Goal: Check status: Verify the current state of an ongoing process or item

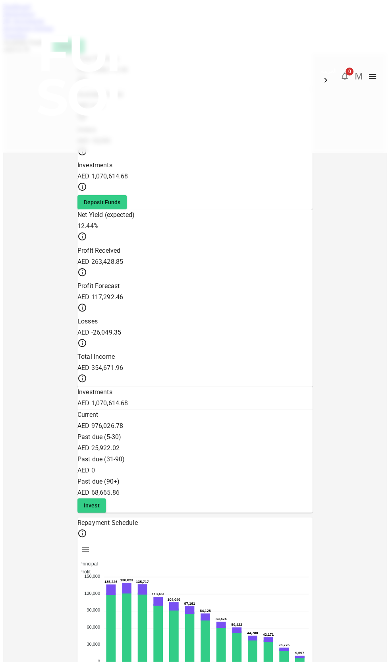
click at [35, 17] on link "Marketplace" at bounding box center [19, 13] width 32 height 7
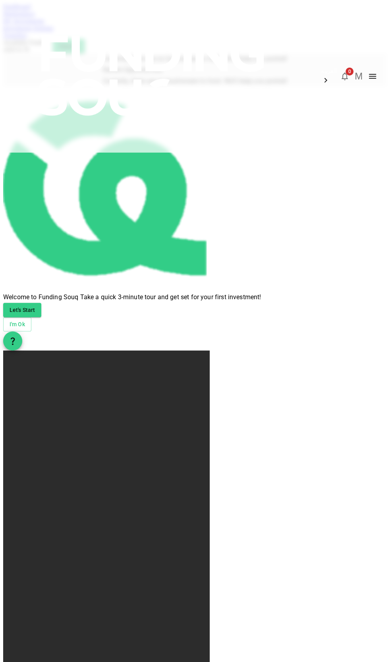
click at [9, 10] on link "Dashboard" at bounding box center [16, 6] width 27 height 7
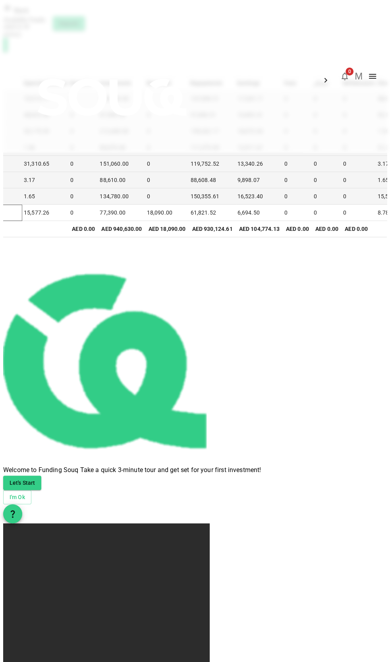
click at [3, 214] on icon "Expand" at bounding box center [0, 212] width 5 height 3
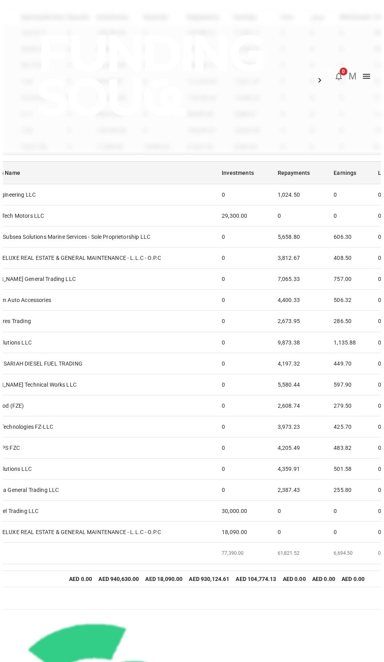
scroll to position [76, 0]
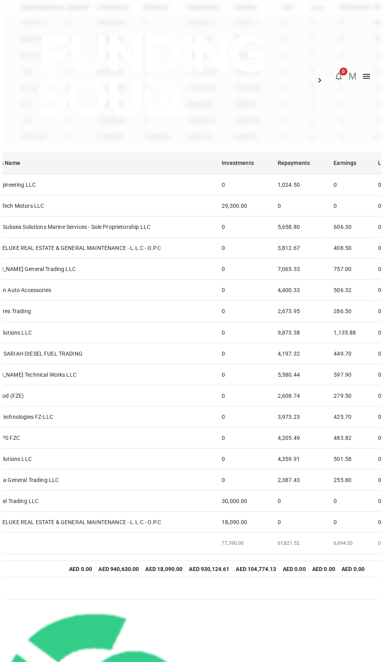
drag, startPoint x: 24, startPoint y: 275, endPoint x: 26, endPoint y: 252, distance: 22.7
click at [26, 252] on td "ROYAL DELUXE REAL ESTATE & GENERAL MAINTENANCE - L.L.C - O.P.C" at bounding box center [94, 248] width 242 height 21
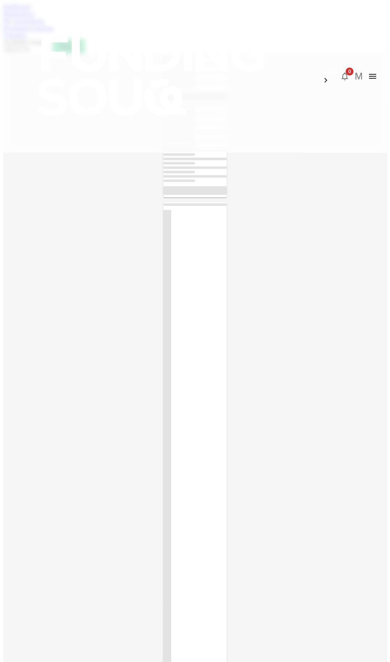
click at [44, 24] on link "My Investments" at bounding box center [23, 20] width 41 height 7
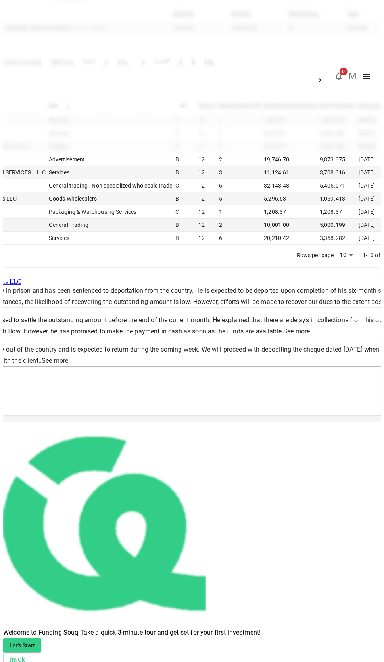
scroll to position [120, 0]
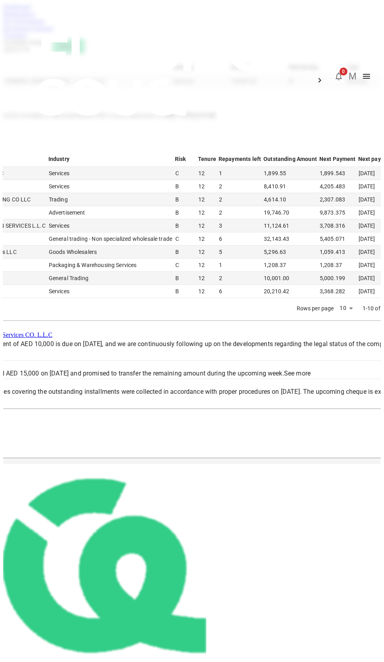
scroll to position [88, 0]
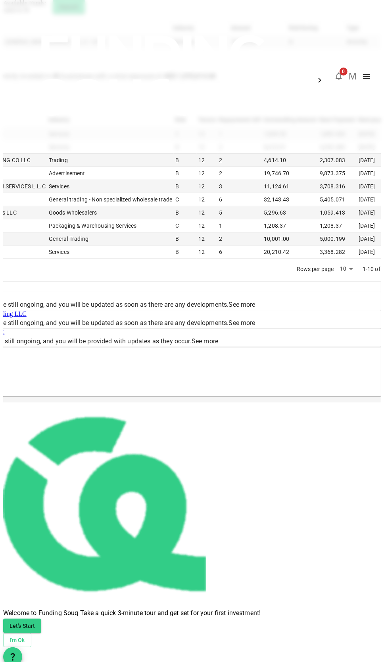
scroll to position [64, 0]
